Goal: Task Accomplishment & Management: Complete application form

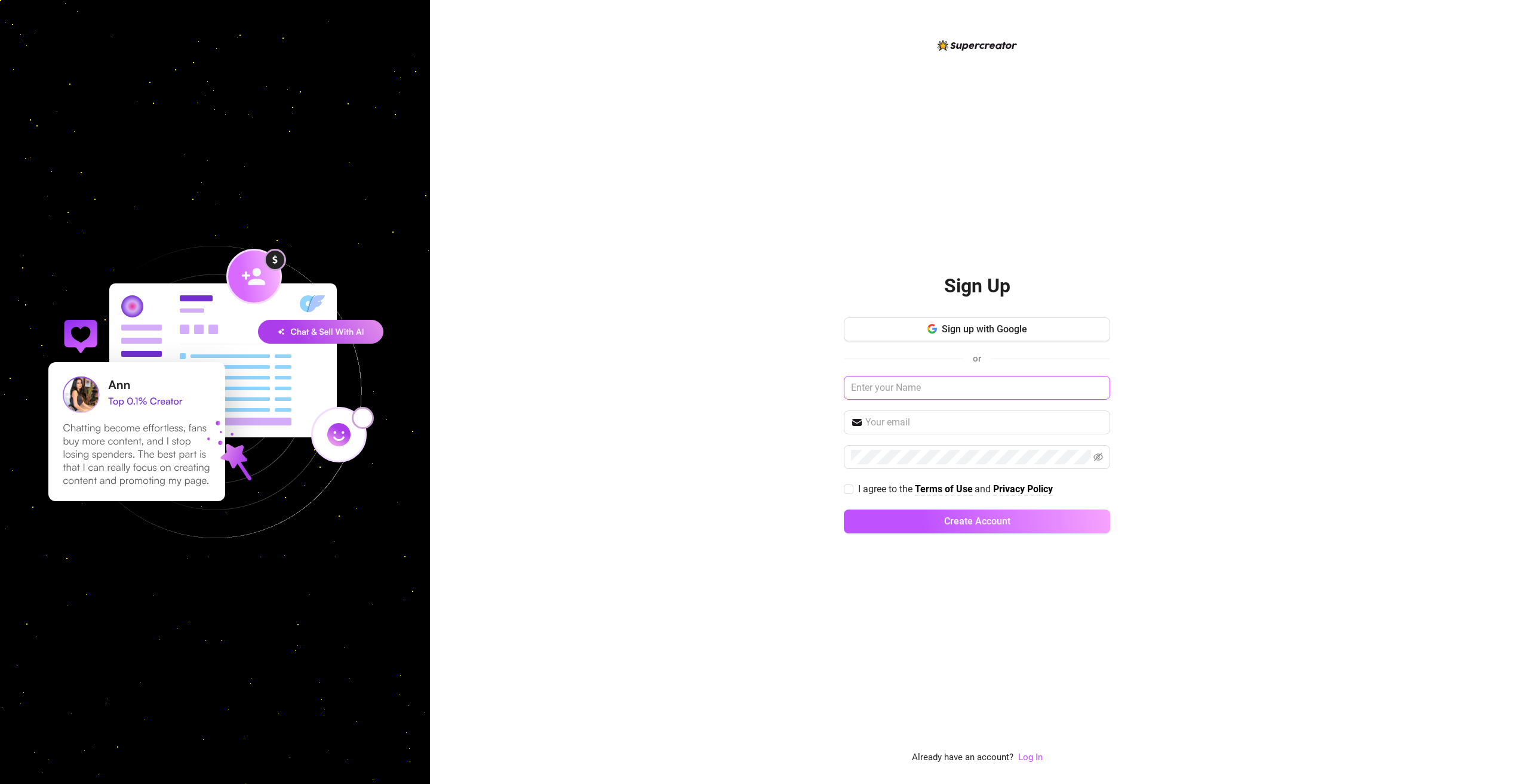
click at [605, 381] on input "text" at bounding box center [976, 388] width 266 height 24
drag, startPoint x: 982, startPoint y: 395, endPoint x: 917, endPoint y: 397, distance: 65.0
click at [605, 381] on input "text" at bounding box center [976, 388] width 266 height 24
click at [605, 381] on input "text" at bounding box center [985, 423] width 238 height 15
click at [605, 381] on input "text" at bounding box center [976, 388] width 266 height 24
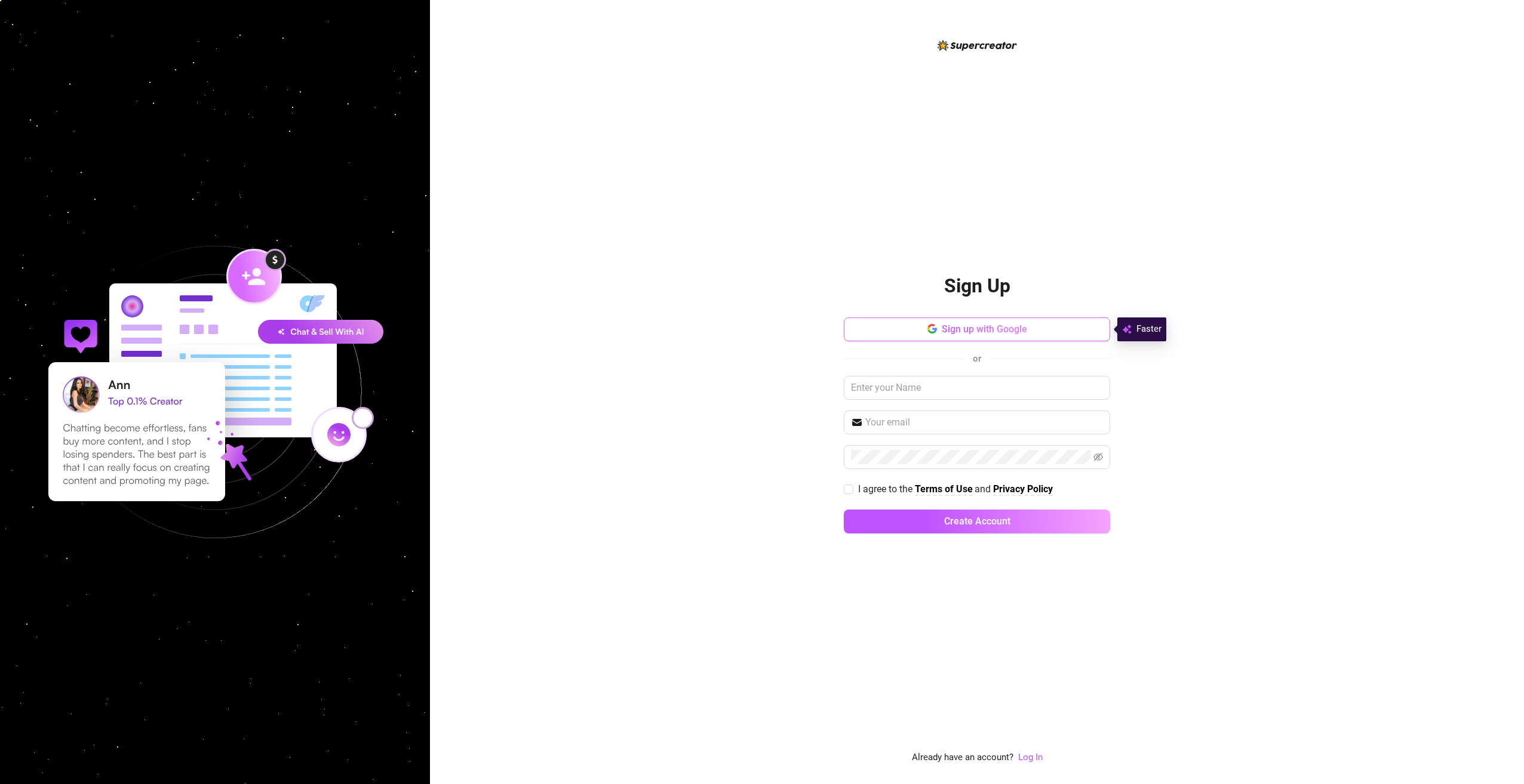
click at [605, 338] on button "Sign up with Google" at bounding box center [976, 330] width 266 height 24
click at [605, 333] on span "Sign up with Google" at bounding box center [984, 329] width 85 height 11
click at [605, 325] on button "Sign up with Google" at bounding box center [976, 330] width 266 height 24
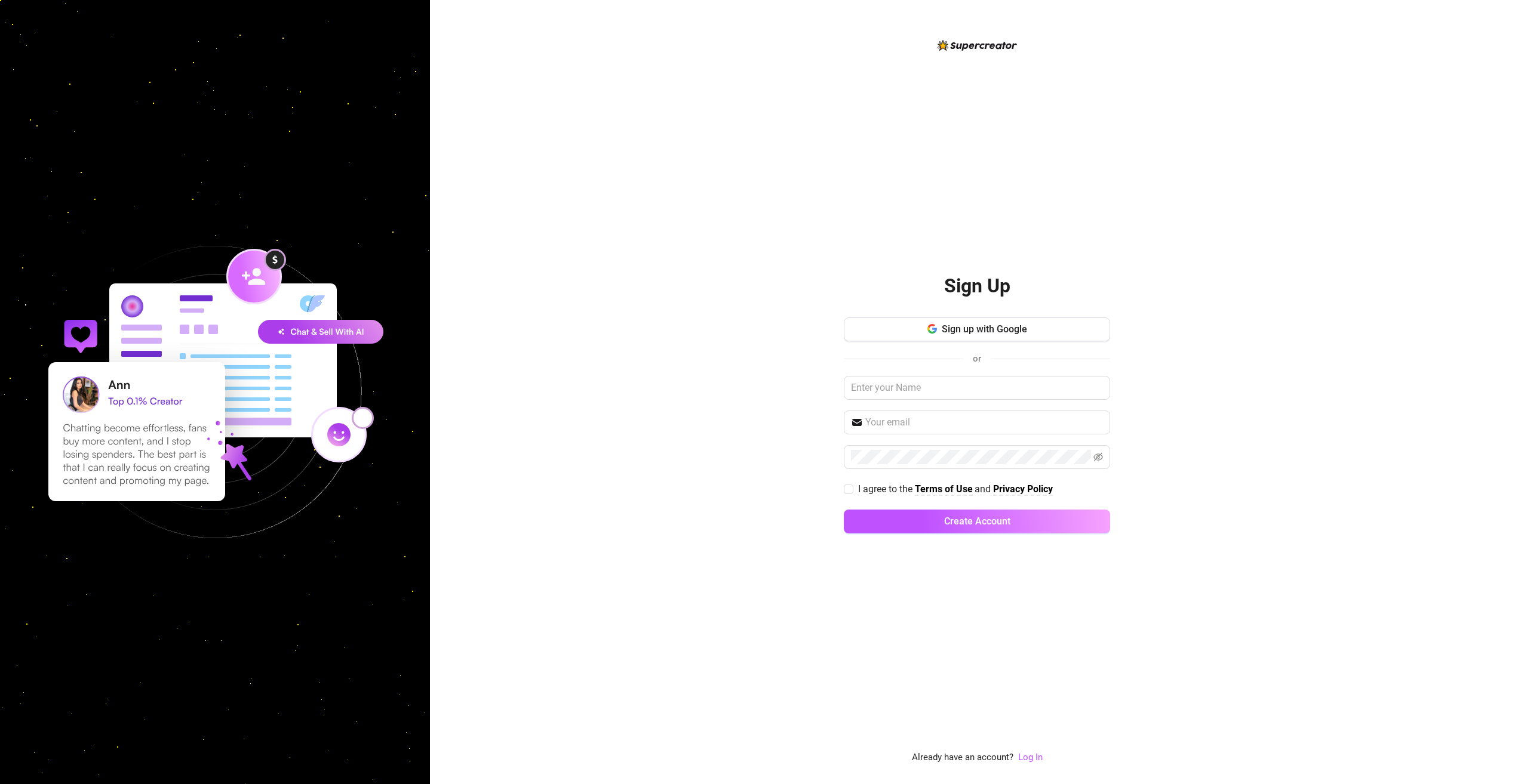
click at [605, 366] on div "Sign up with Google or I agree to the Terms of Use and Privacy Policy Create Ac…" at bounding box center [976, 431] width 266 height 227
drag, startPoint x: 971, startPoint y: 365, endPoint x: 964, endPoint y: 335, distance: 30.8
click at [605, 335] on button "Sign up with Google" at bounding box center [976, 330] width 266 height 24
click at [605, 321] on button "Sign up with Google" at bounding box center [976, 330] width 266 height 24
